Goal: Information Seeking & Learning: Learn about a topic

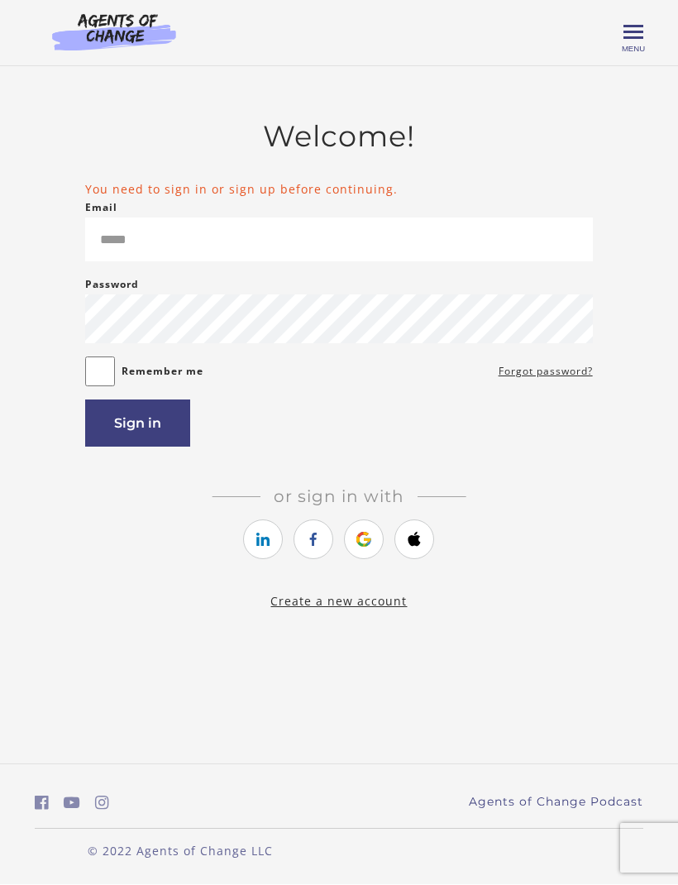
click at [375, 520] on link "https://courses.thinkific.com/users/auth/google?ss%5Breferral%5D=&ss%5Buser_ret…" at bounding box center [364, 540] width 40 height 40
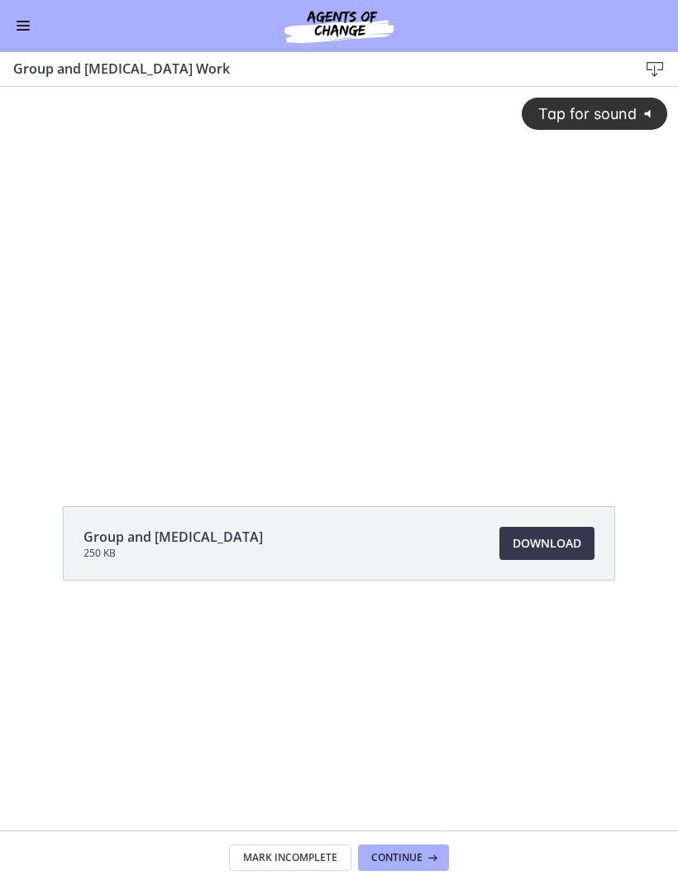
click at [198, 342] on div "Tap for sound @keyframes VOLUME_SMALL_WAVE_FLASH { 0% { opacity: 0; } 33% { opa…" at bounding box center [339, 263] width 678 height 353
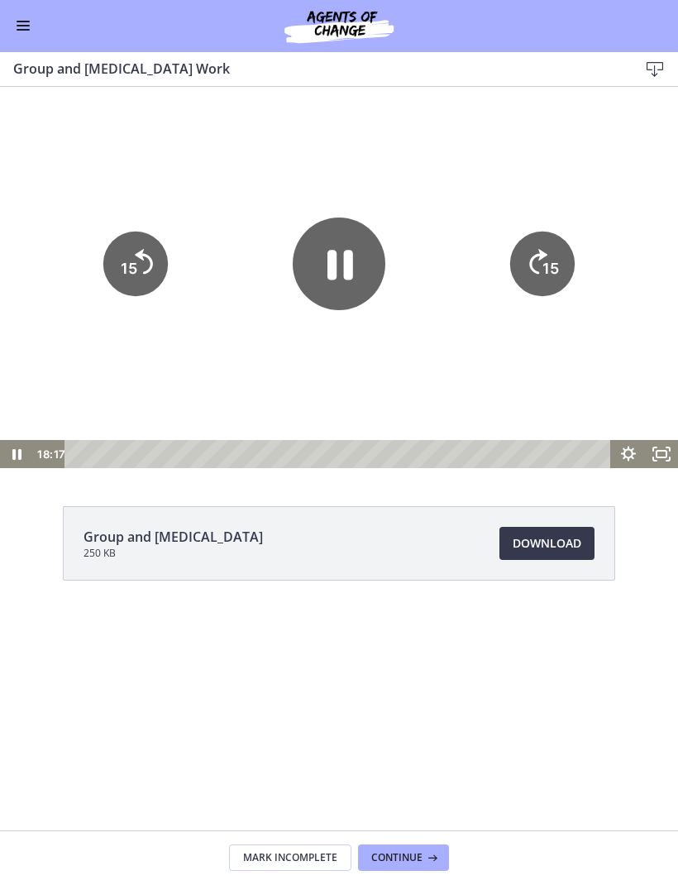
click at [10, 42] on div "Go to Dashboard" at bounding box center [339, 26] width 678 height 53
click at [22, 26] on span "Enable menu" at bounding box center [23, 27] width 13 height 2
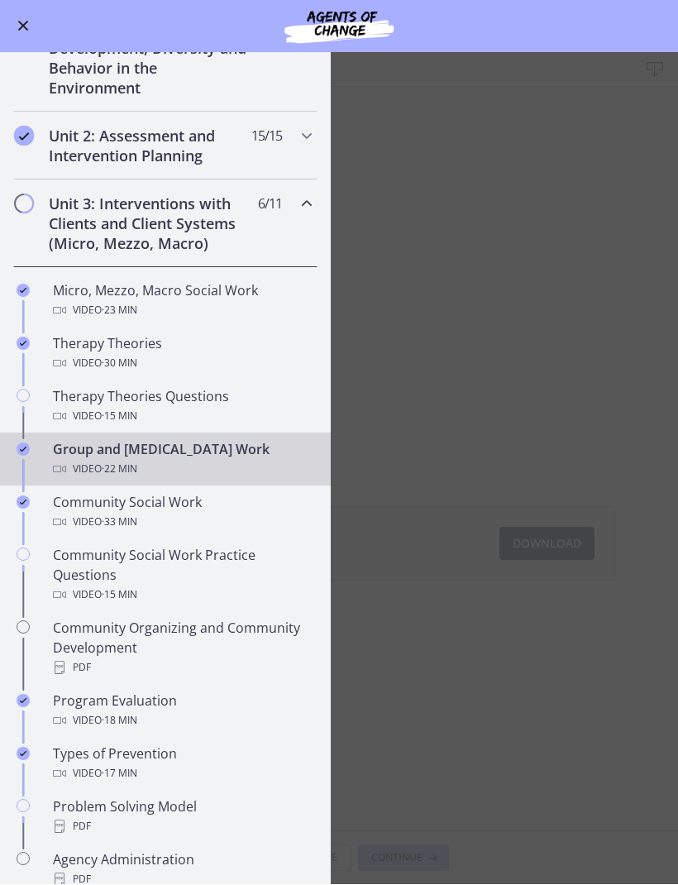
scroll to position [399, 0]
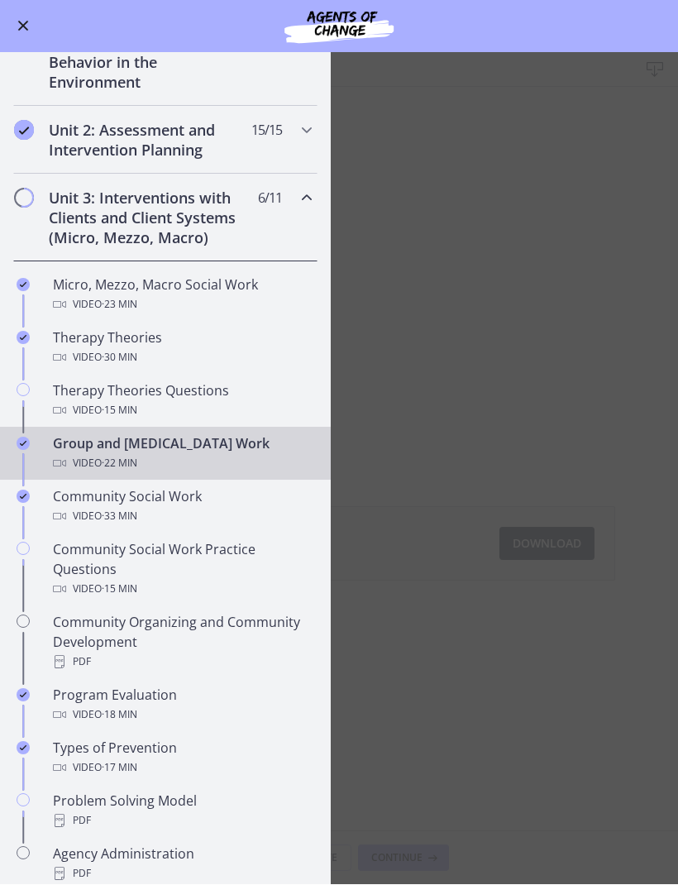
click at [71, 511] on div "Video · 33 min" at bounding box center [182, 517] width 258 height 20
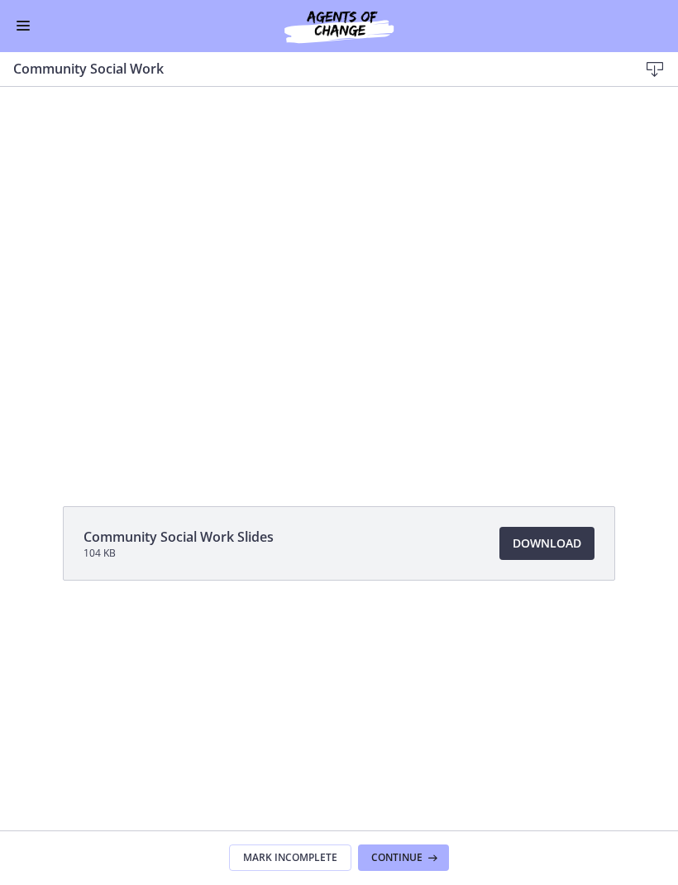
click at [290, 323] on div at bounding box center [339, 277] width 678 height 381
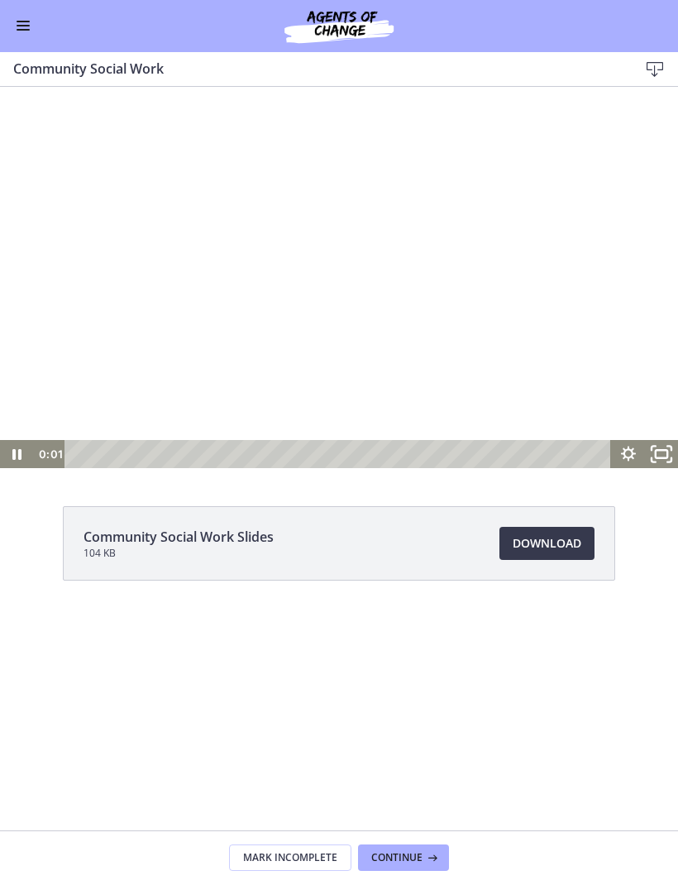
click at [651, 460] on icon "Fullscreen" at bounding box center [662, 454] width 40 height 34
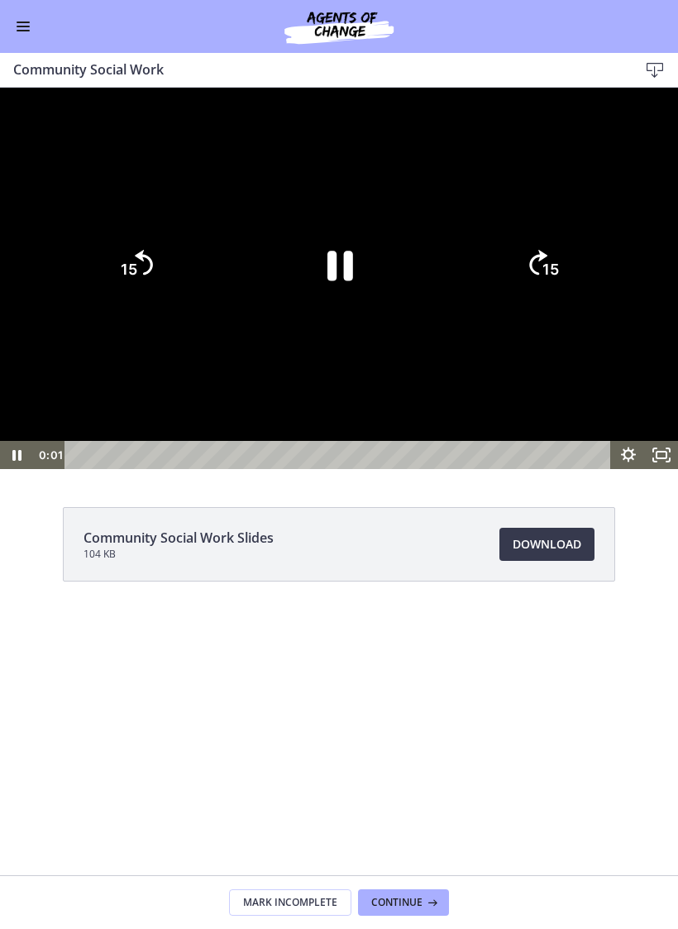
click at [140, 251] on div at bounding box center [339, 278] width 678 height 381
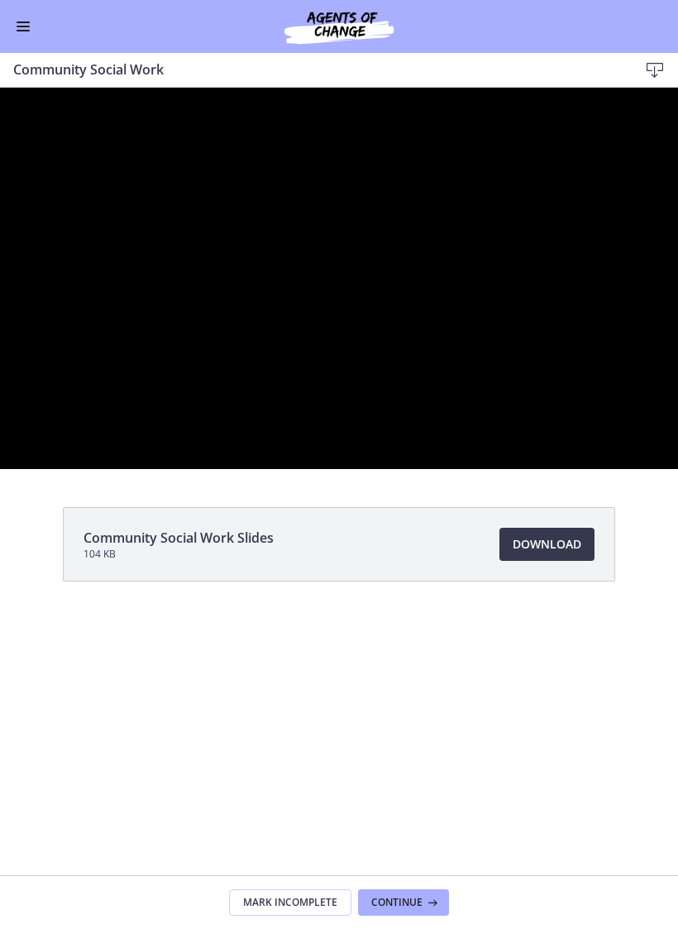
click at [143, 288] on div at bounding box center [339, 278] width 678 height 381
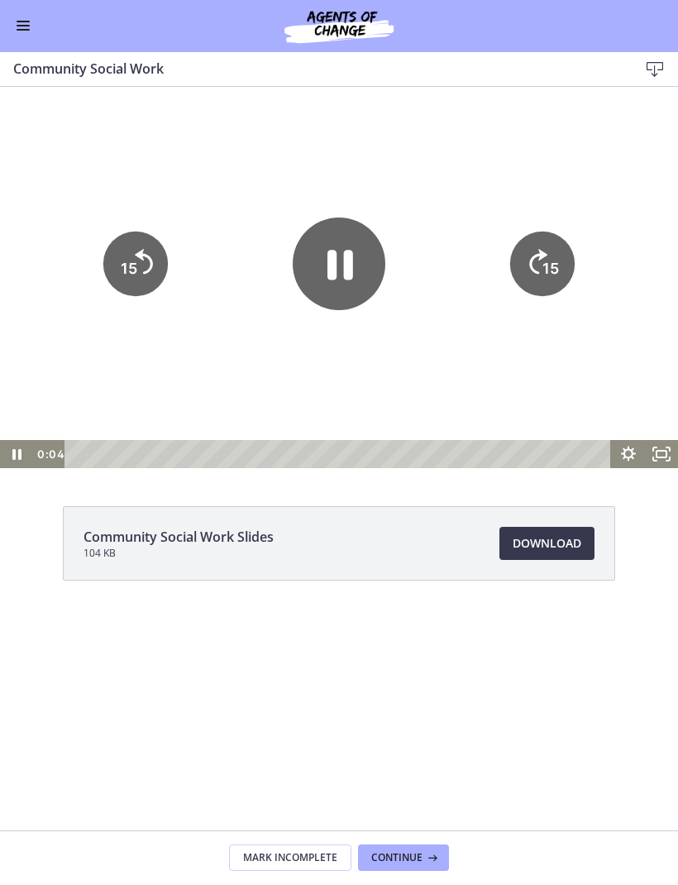
click at [659, 459] on icon "Fullscreen" at bounding box center [661, 454] width 33 height 28
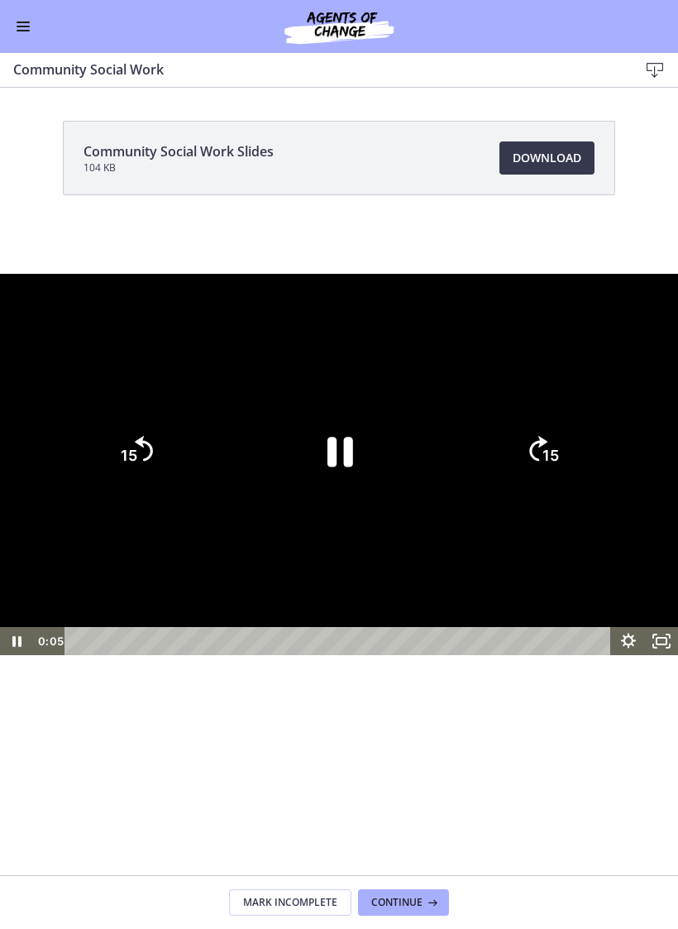
click at [103, 274] on div at bounding box center [339, 464] width 678 height 381
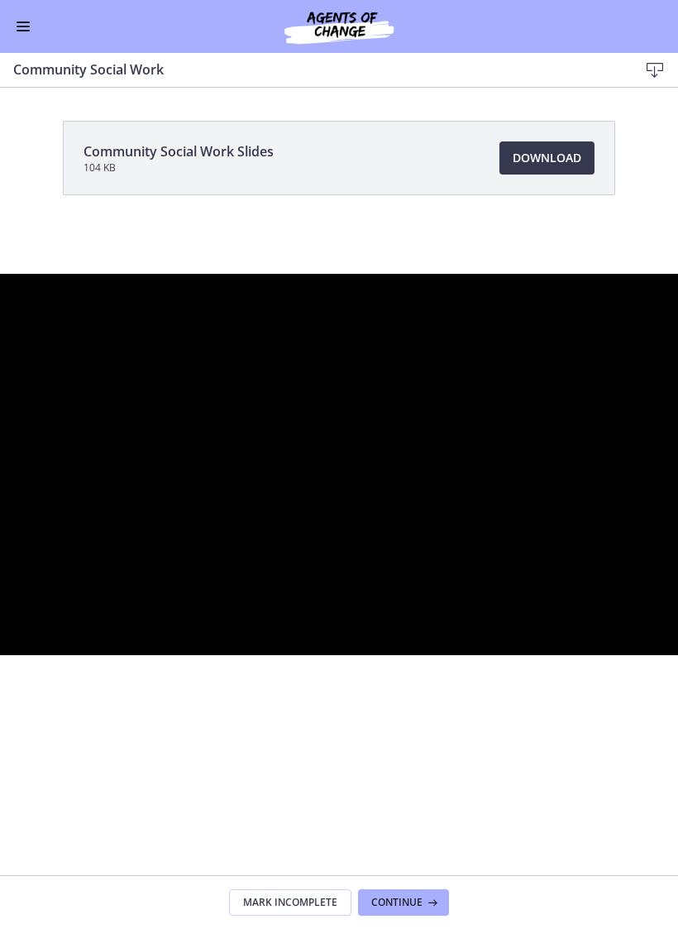
click at [45, 274] on div at bounding box center [339, 464] width 678 height 381
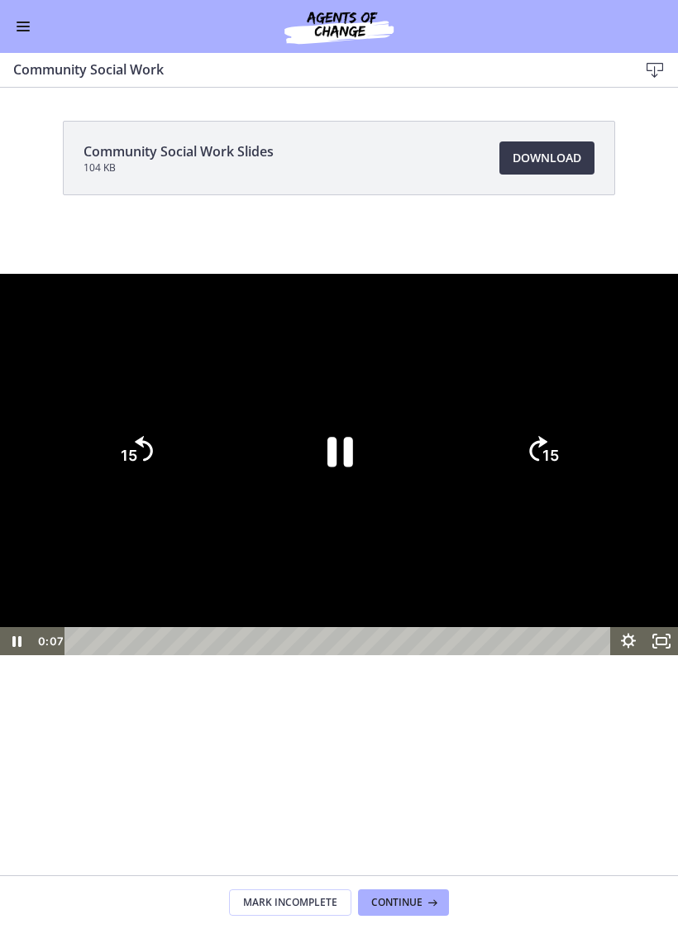
click at [79, 274] on div at bounding box center [339, 464] width 678 height 381
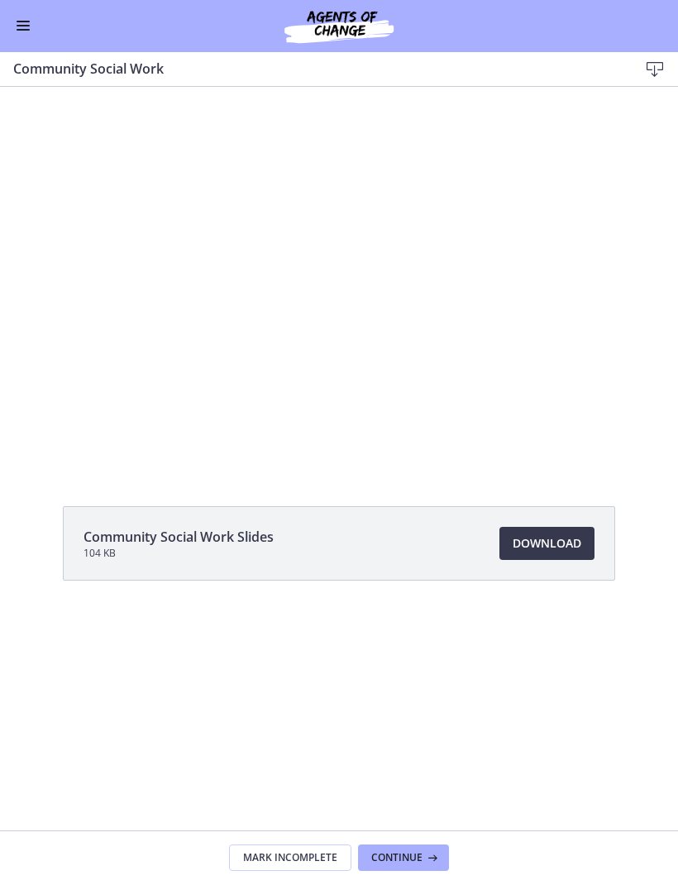
click at [498, 376] on div at bounding box center [339, 277] width 678 height 381
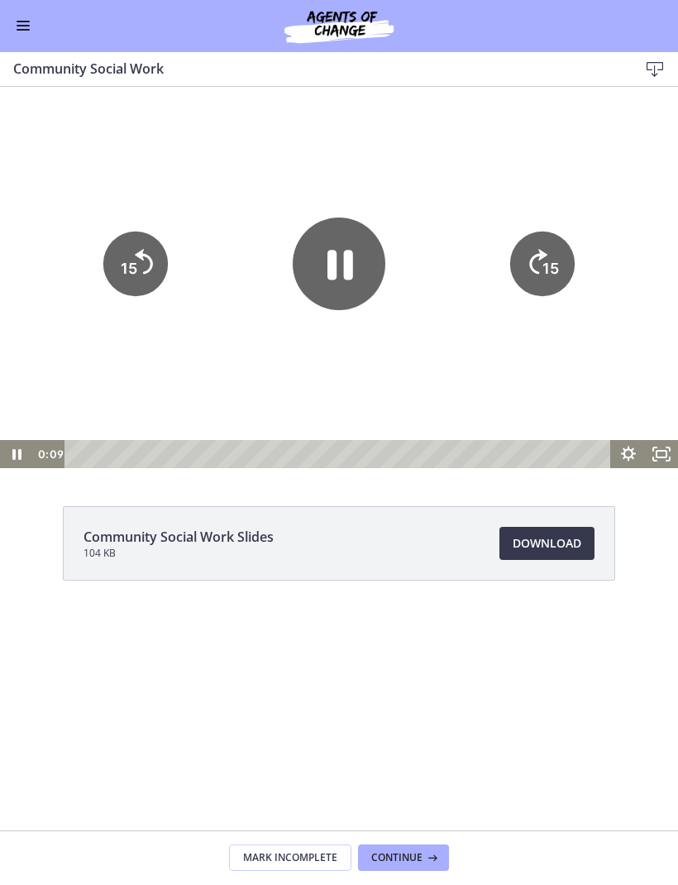
click at [659, 457] on icon "Fullscreen" at bounding box center [661, 454] width 33 height 28
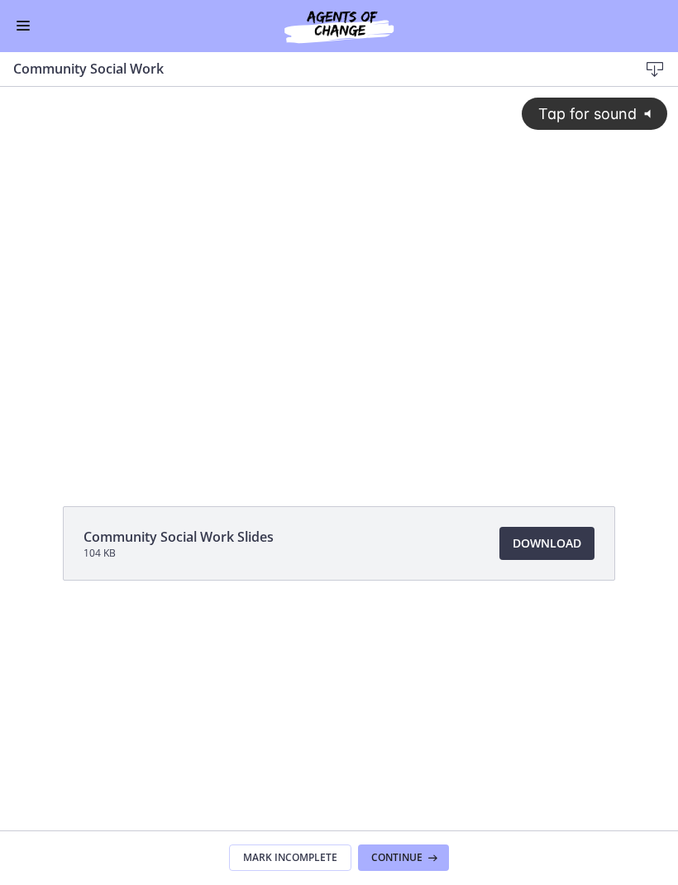
click at [173, 311] on div "Tap for sound @keyframes VOLUME_SMALL_WAVE_FLASH { 0% { opacity: 0; } 33% { opa…" at bounding box center [339, 263] width 678 height 353
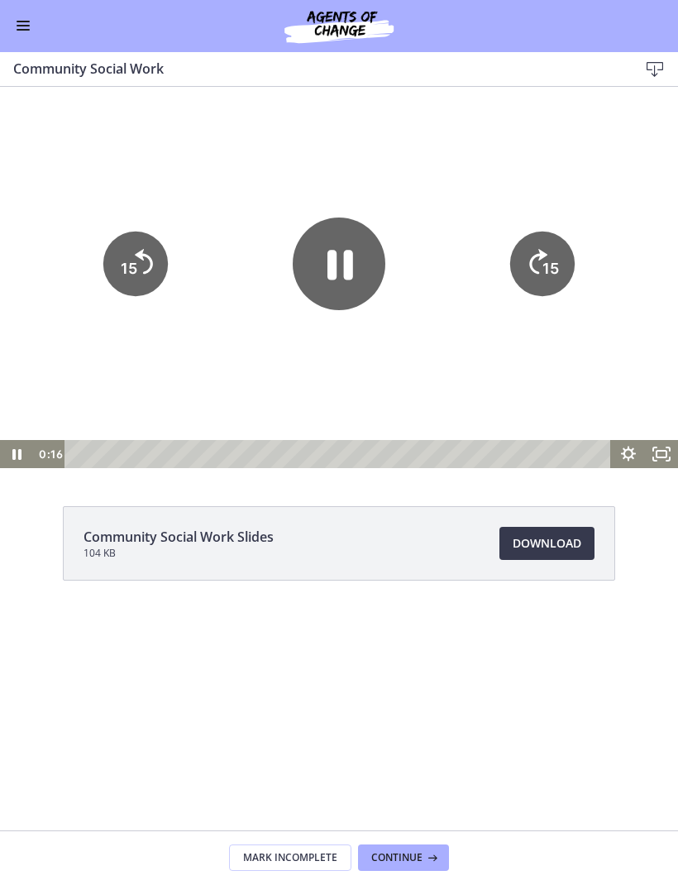
click at [656, 462] on icon "Fullscreen" at bounding box center [661, 454] width 33 height 28
